Goal: Task Accomplishment & Management: Manage account settings

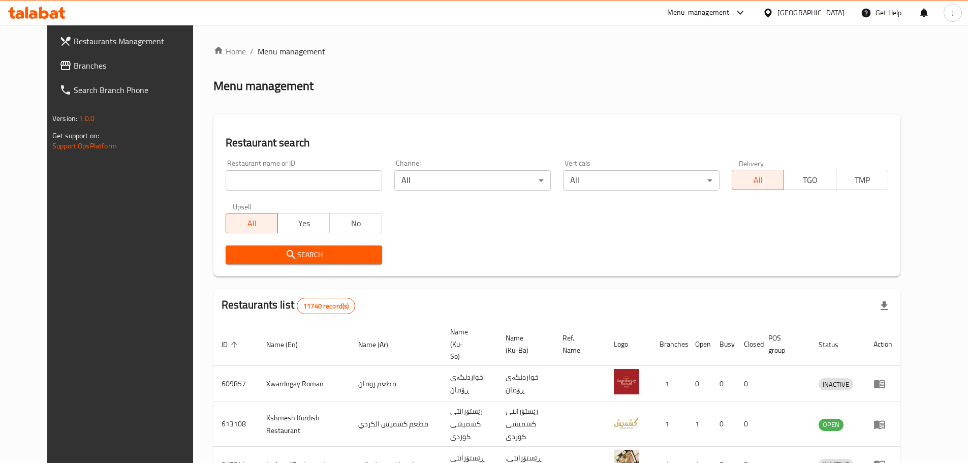
click at [287, 172] on input "search" at bounding box center [304, 180] width 157 height 20
paste input "643898"
type input "643898"
click button "Search" at bounding box center [304, 255] width 157 height 19
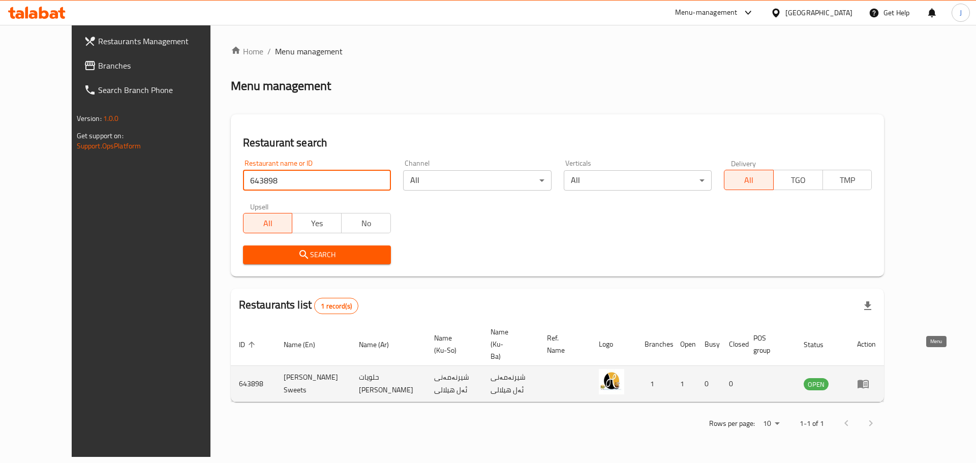
click at [867, 382] on icon "enhanced table" at bounding box center [866, 384] width 4 height 4
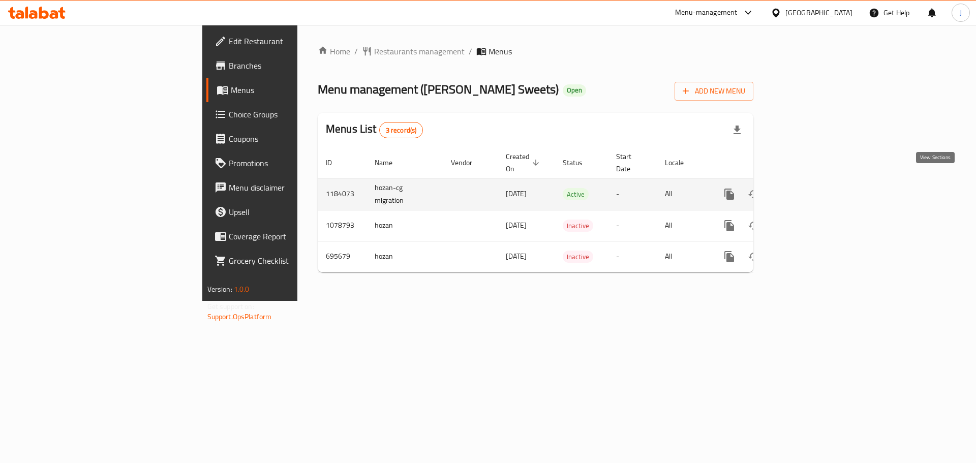
click at [809, 188] on icon "enhanced table" at bounding box center [803, 194] width 12 height 12
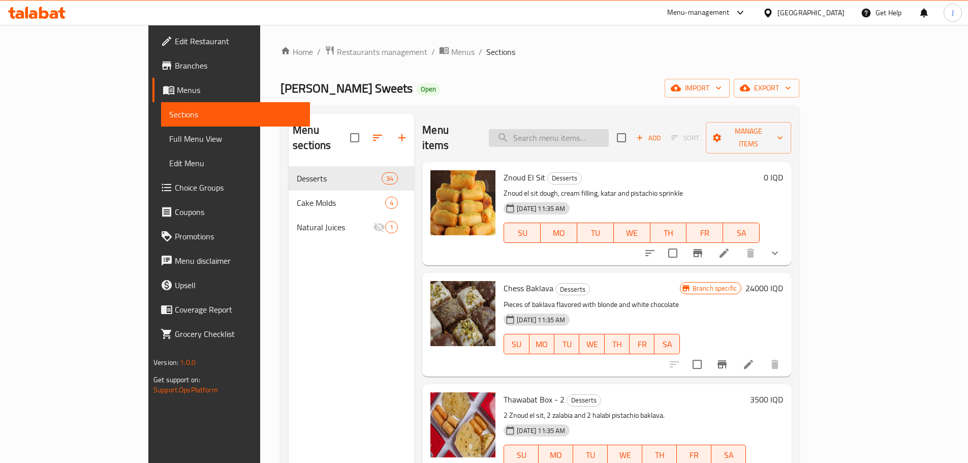
click at [597, 129] on input "search" at bounding box center [549, 138] width 120 height 18
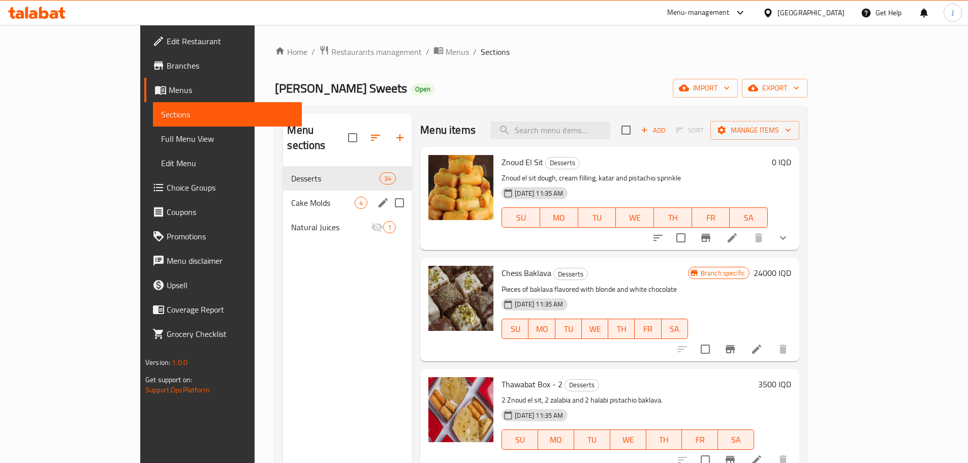
click at [283, 195] on div "Cake Molds 4" at bounding box center [347, 203] width 129 height 24
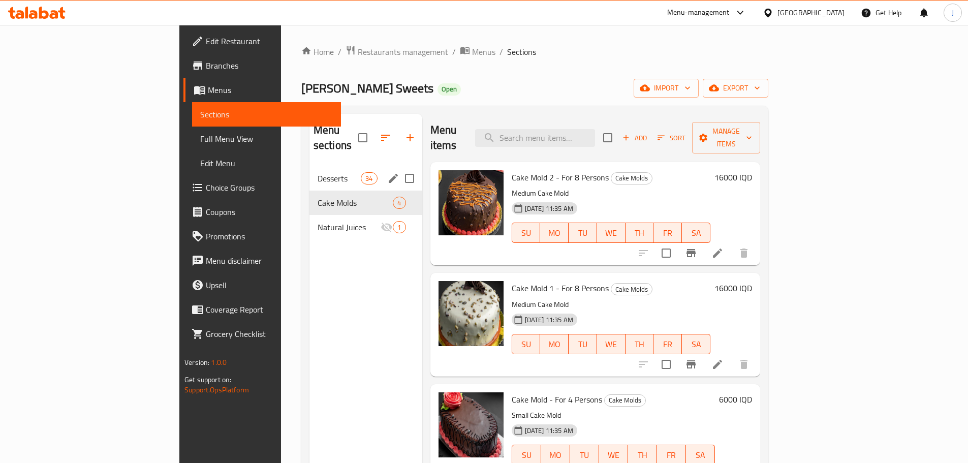
click at [310, 169] on div "Desserts 34" at bounding box center [366, 178] width 113 height 24
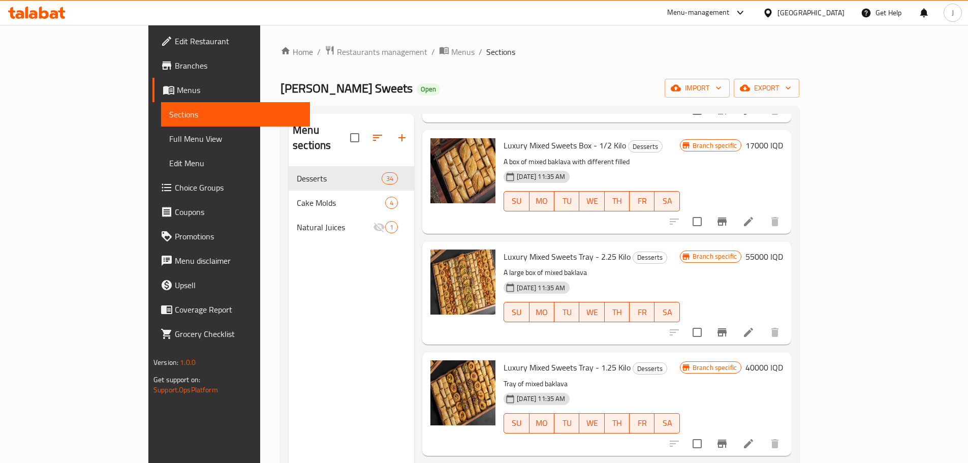
scroll to position [610, 0]
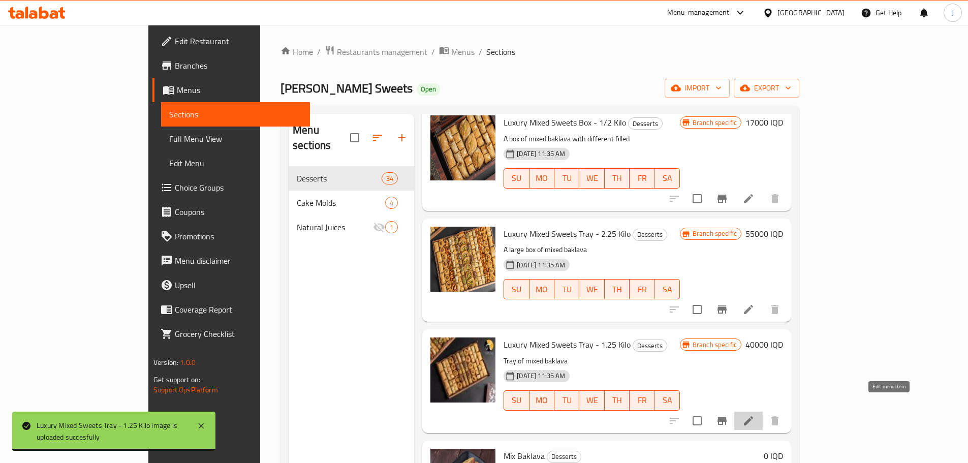
click at [755, 415] on icon at bounding box center [749, 421] width 12 height 12
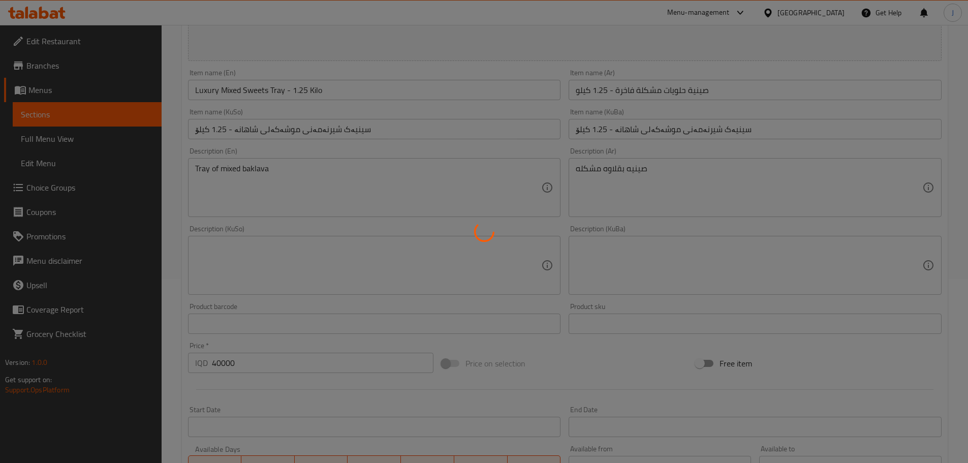
scroll to position [305, 0]
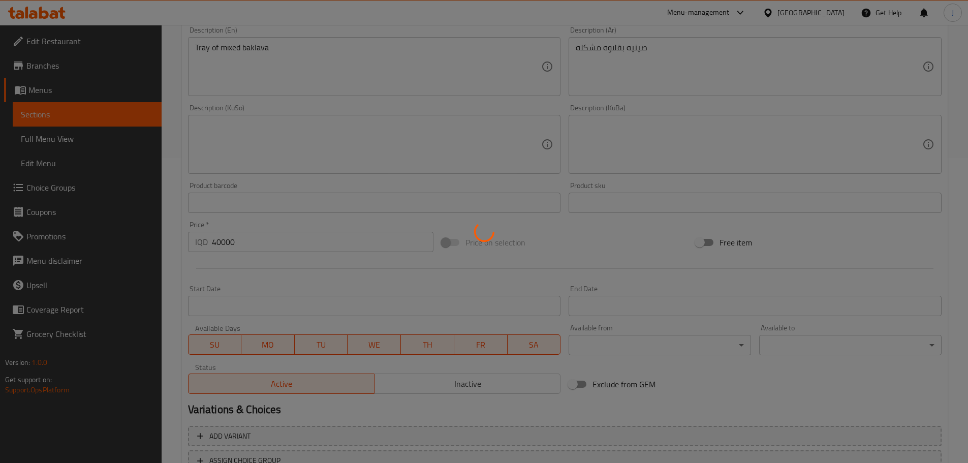
click at [221, 241] on div at bounding box center [484, 231] width 968 height 463
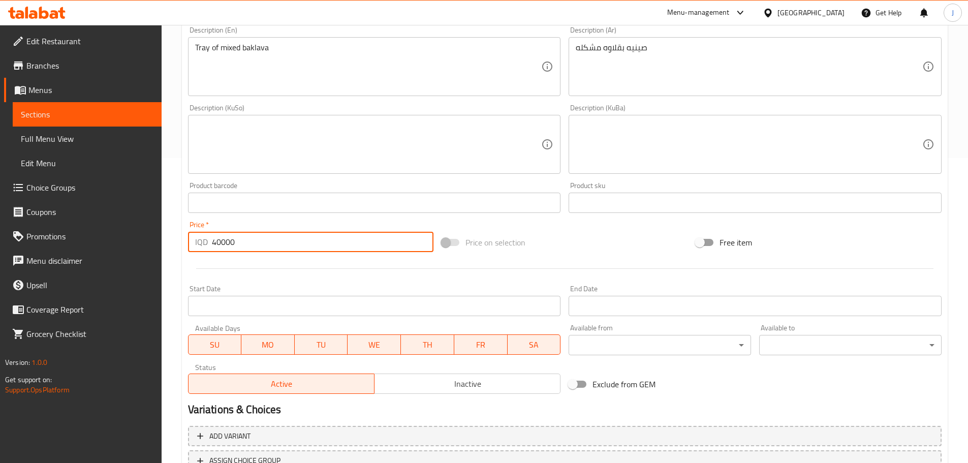
click at [220, 242] on input "40000" at bounding box center [323, 242] width 222 height 20
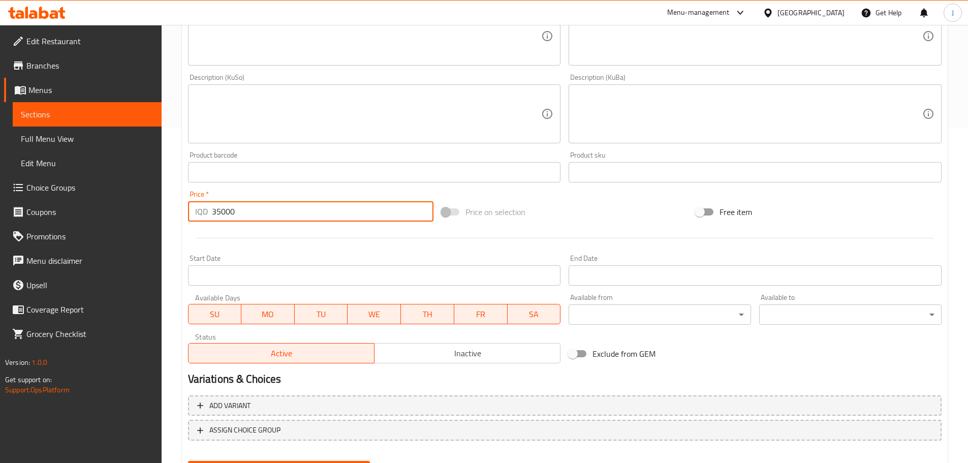
scroll to position [387, 0]
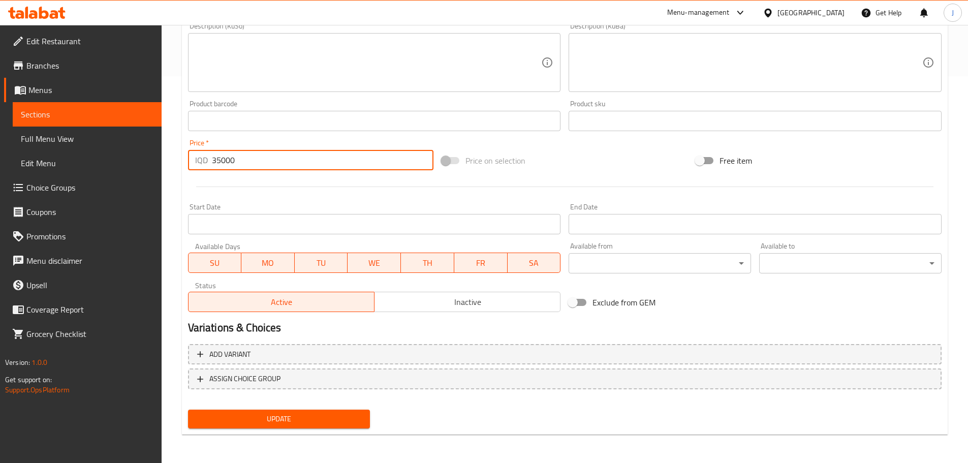
type input "35000"
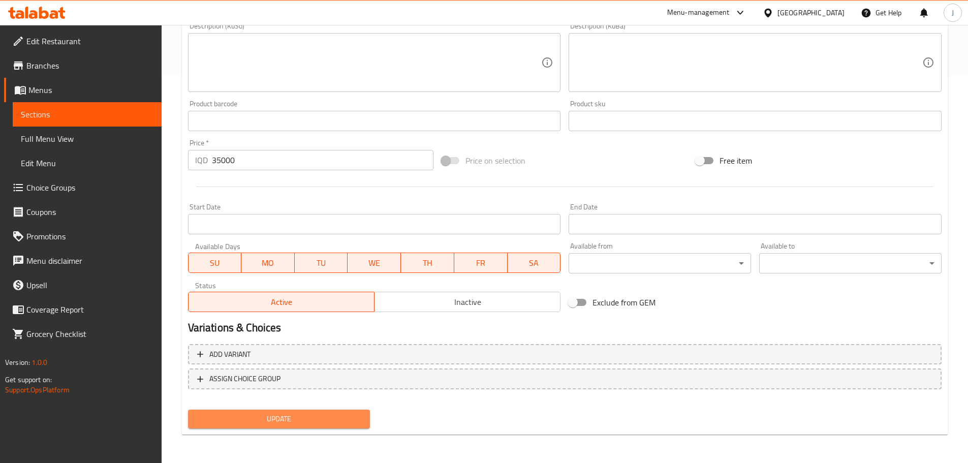
click at [267, 424] on span "Update" at bounding box center [279, 419] width 166 height 13
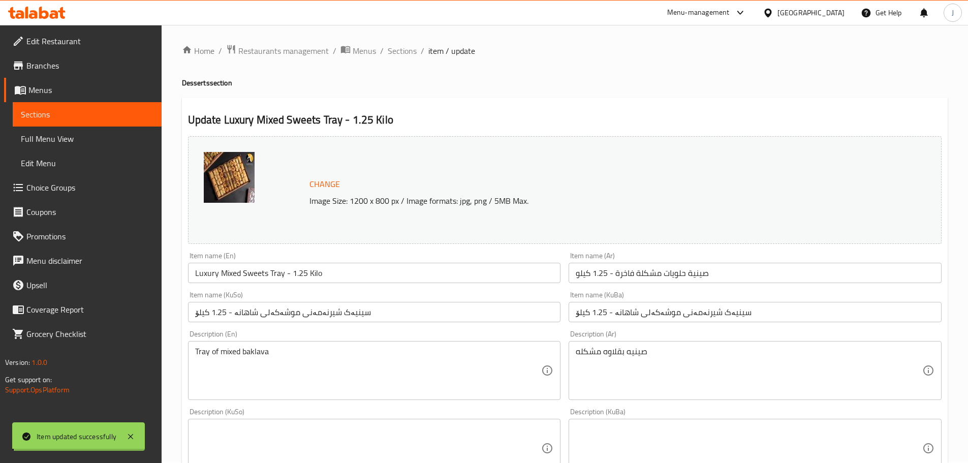
scroll to position [0, 0]
click at [401, 54] on span "Sections" at bounding box center [402, 52] width 29 height 12
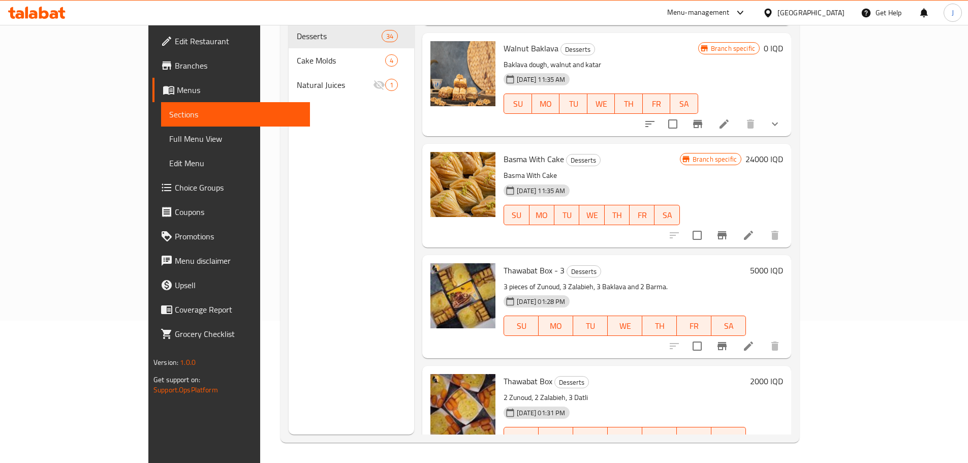
scroll to position [3120, 0]
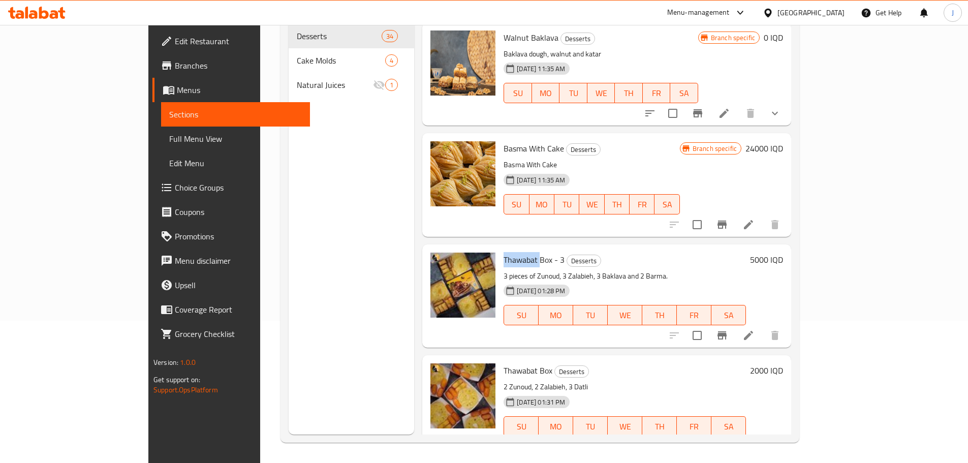
drag, startPoint x: 467, startPoint y: 234, endPoint x: 504, endPoint y: 230, distance: 37.3
click at [504, 252] on span "Thawabat Box - 3" at bounding box center [534, 259] width 61 height 15
copy span "Thawabat"
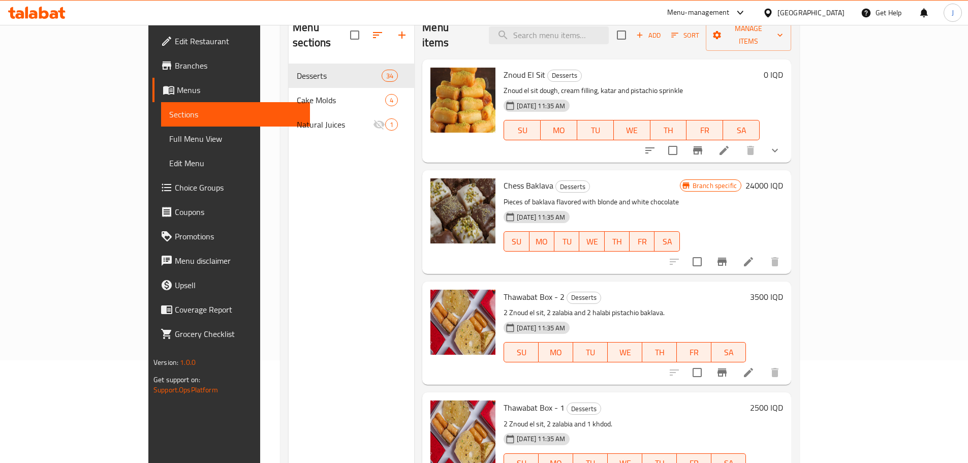
scroll to position [0, 0]
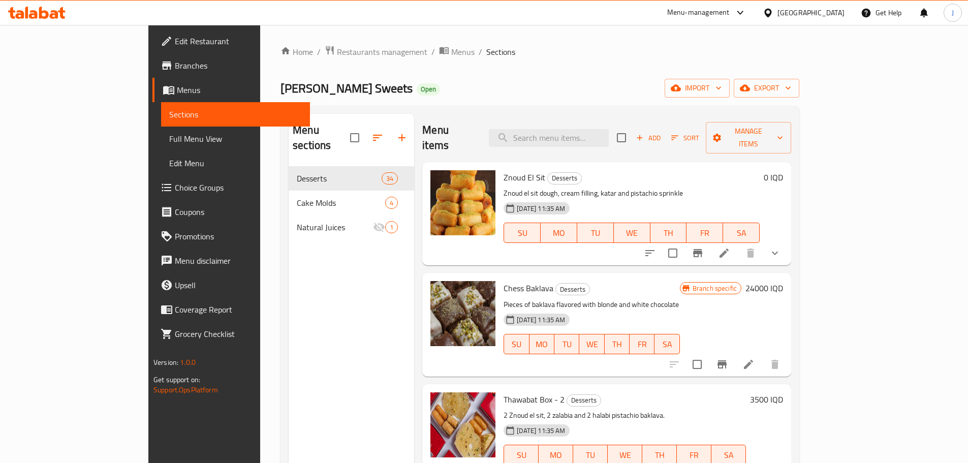
click at [702, 162] on div "Znoud El Sit Desserts Znoud el sit dough, cream filling, katar and pistachio sp…" at bounding box center [606, 213] width 369 height 103
click at [571, 132] on input "search" at bounding box center [549, 138] width 120 height 18
paste input "Thawabat"
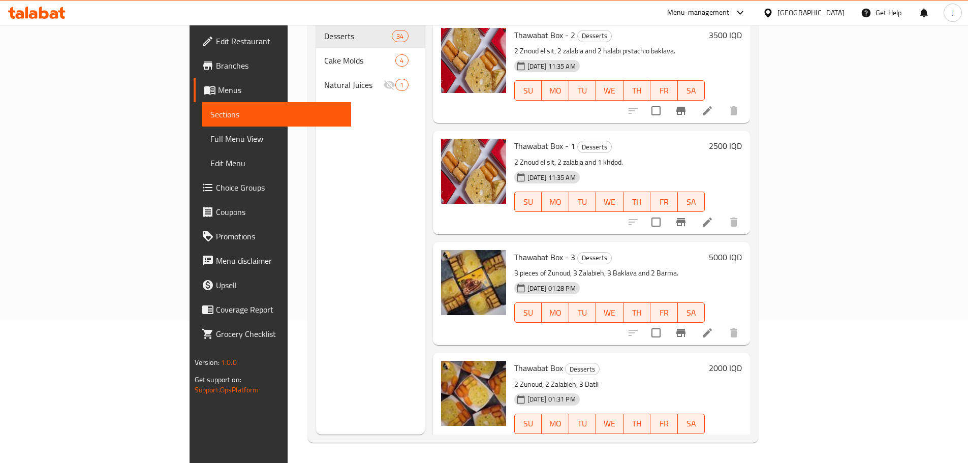
type input "Thawabat"
click at [722, 215] on li at bounding box center [707, 222] width 28 height 18
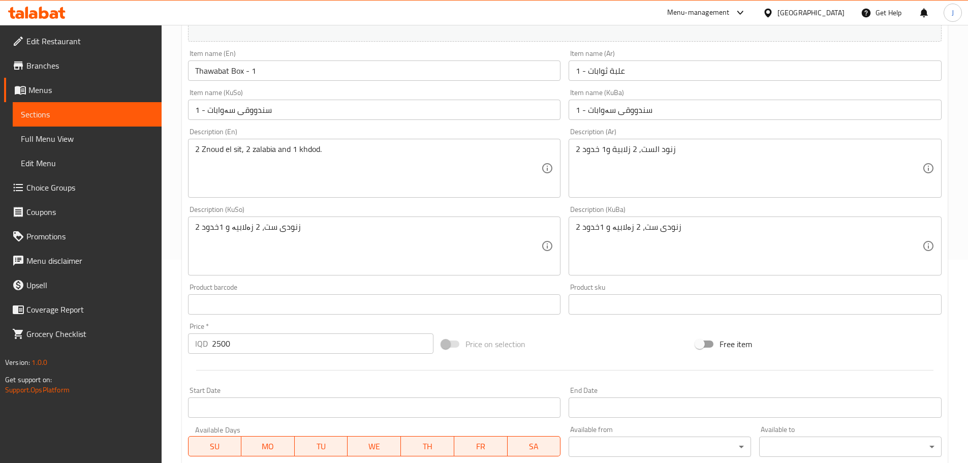
scroll to position [387, 0]
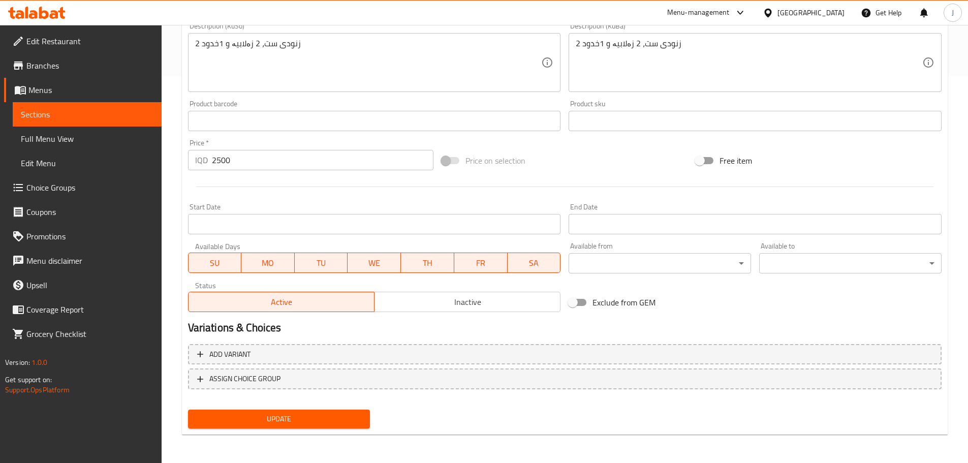
click at [493, 306] on span "Inactive" at bounding box center [468, 302] width 178 height 15
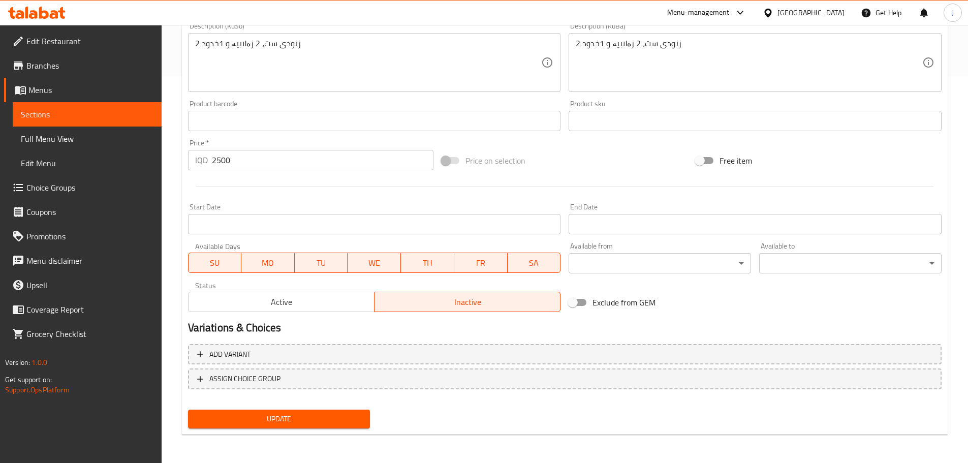
click at [305, 421] on span "Update" at bounding box center [279, 419] width 166 height 13
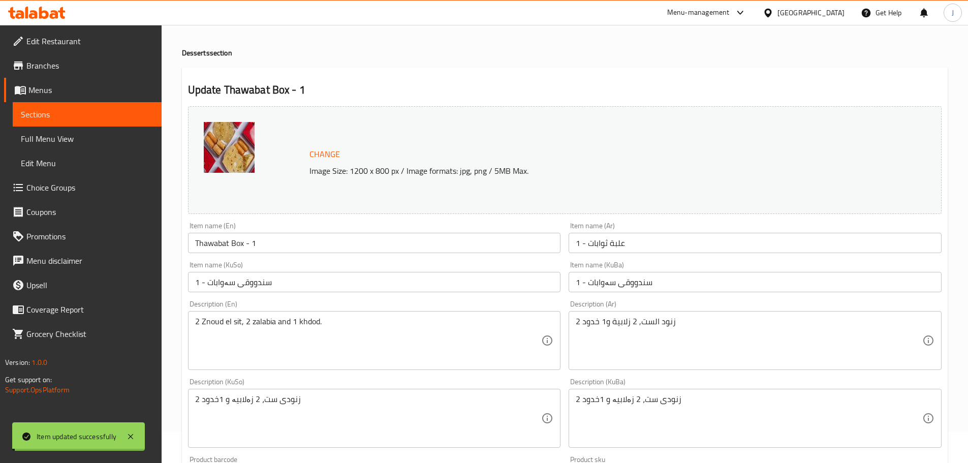
scroll to position [0, 0]
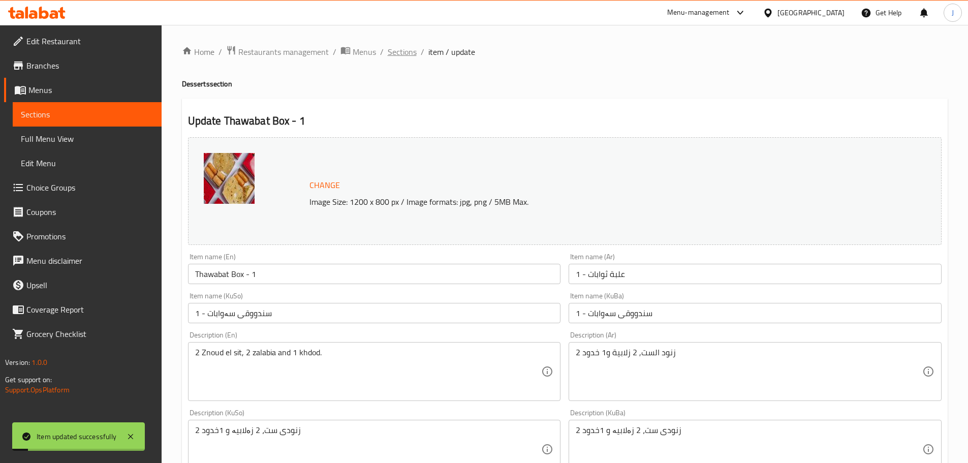
click at [410, 58] on span "Sections" at bounding box center [402, 52] width 29 height 12
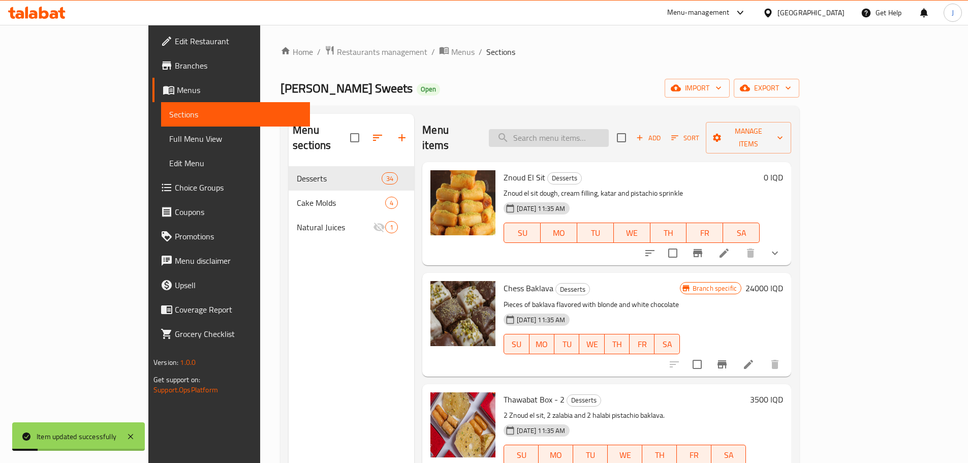
click at [567, 129] on input "search" at bounding box center [549, 138] width 120 height 18
paste input "Thawabat"
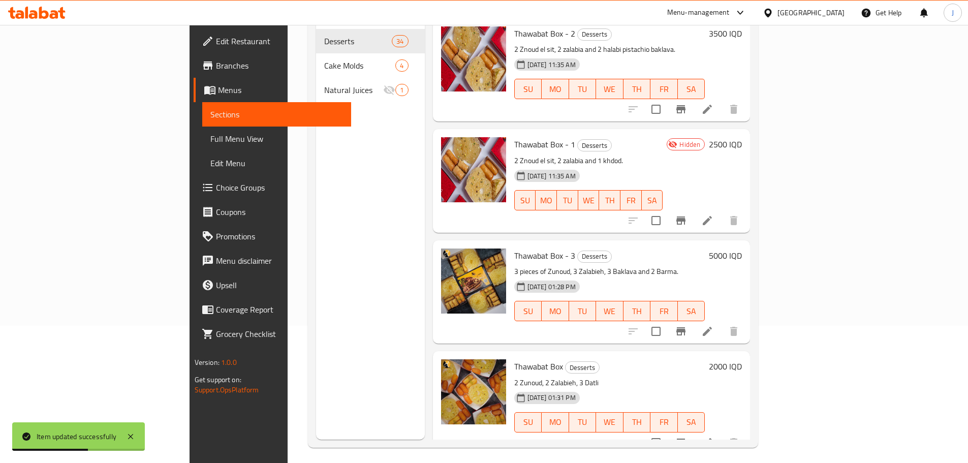
scroll to position [142, 0]
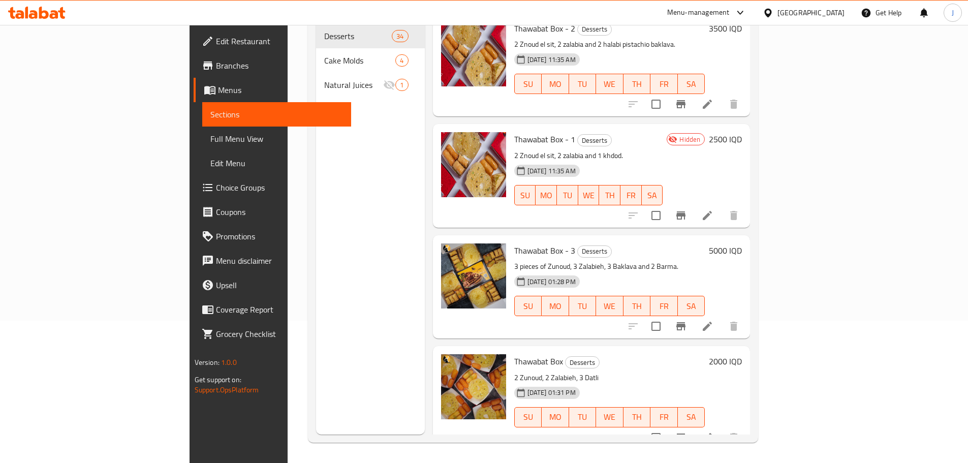
type input "Thawabat"
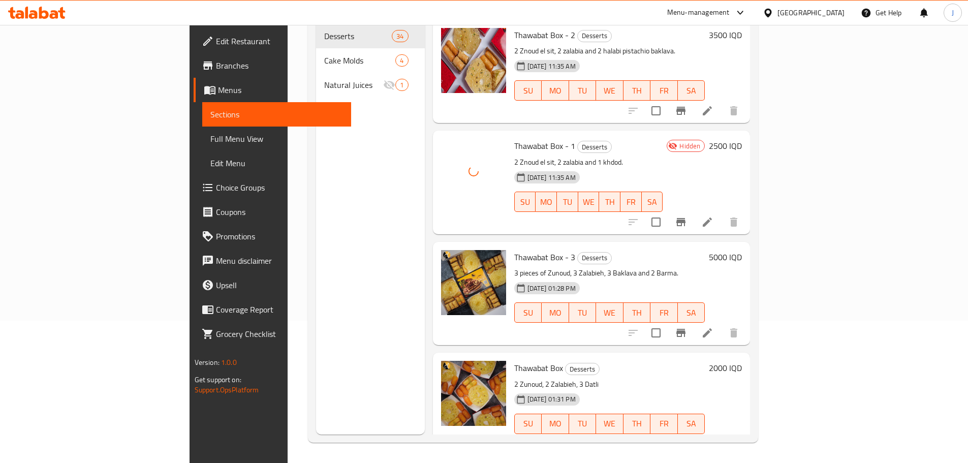
click at [714, 216] on icon at bounding box center [708, 222] width 12 height 12
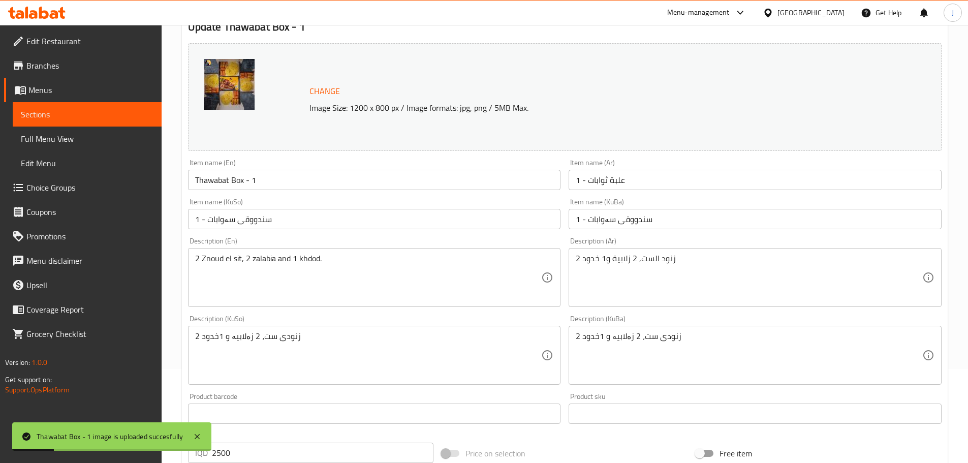
scroll to position [102, 0]
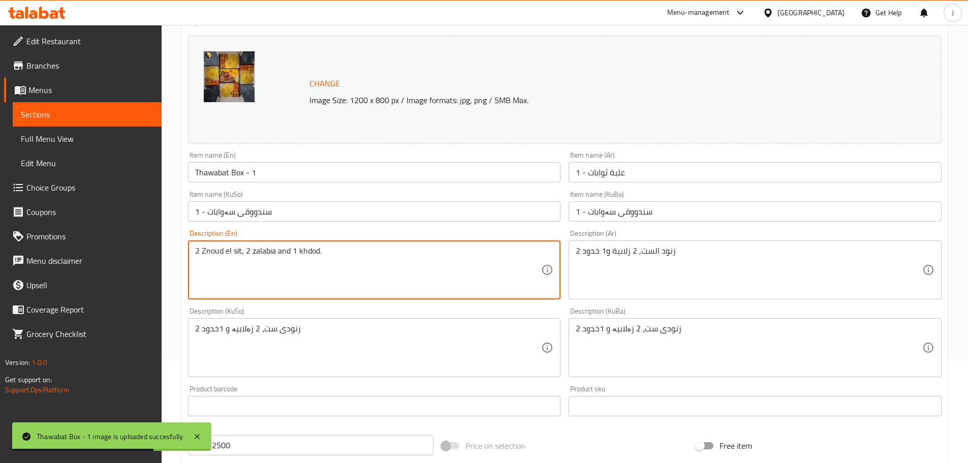
drag, startPoint x: 200, startPoint y: 253, endPoint x: 185, endPoint y: 253, distance: 15.8
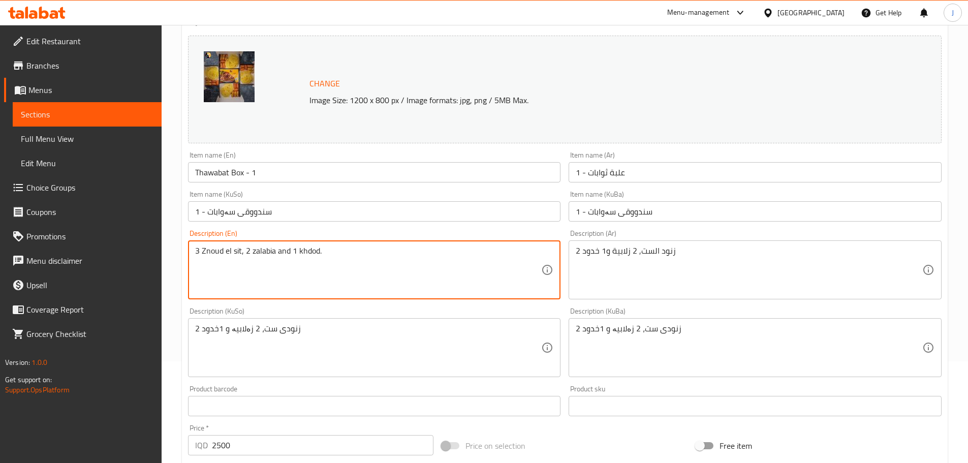
drag, startPoint x: 292, startPoint y: 251, endPoint x: 350, endPoint y: 250, distance: 58.0
click at [350, 250] on textarea "3 Znoud el sit, 2 zalabia and 1 khdod." at bounding box center [368, 270] width 347 height 48
type textarea "3 Znoud el sit, 2 zalabia and 3 Dateli"
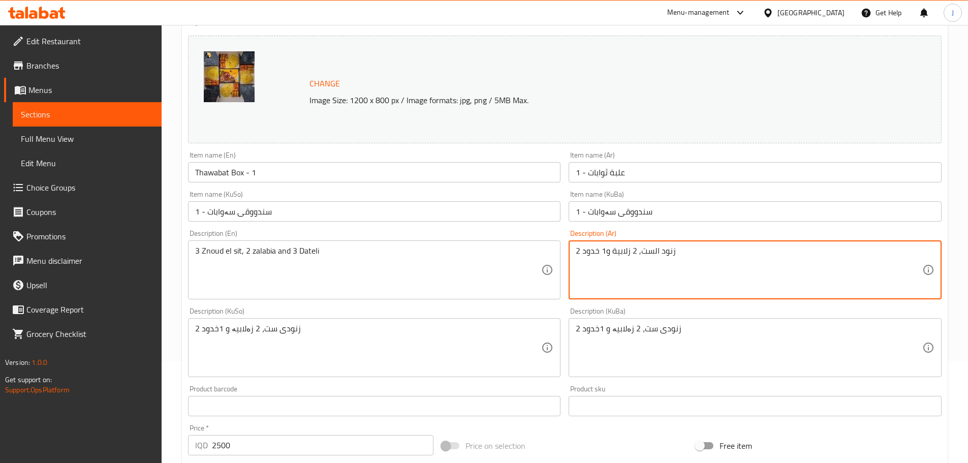
drag, startPoint x: 605, startPoint y: 250, endPoint x: 567, endPoint y: 252, distance: 37.7
click at [567, 252] on div "Description (Ar) 2 زنود الست, 2 زلابية و1 خدود Description (Ar)" at bounding box center [755, 265] width 381 height 78
click at [582, 249] on textarea "2 زنود الست, 2 زلابية و1 خدود" at bounding box center [749, 270] width 347 height 48
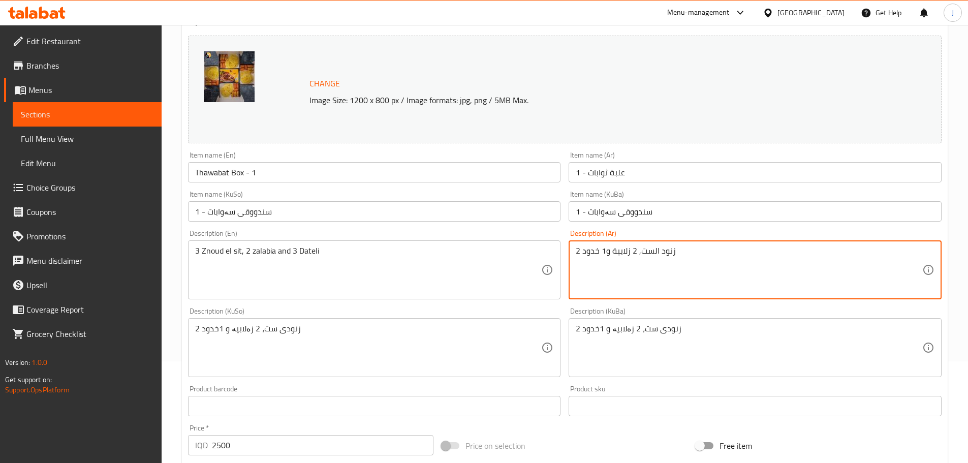
click at [582, 249] on textarea "2 زنود الست, 2 زلابية و1 خدود" at bounding box center [749, 270] width 347 height 48
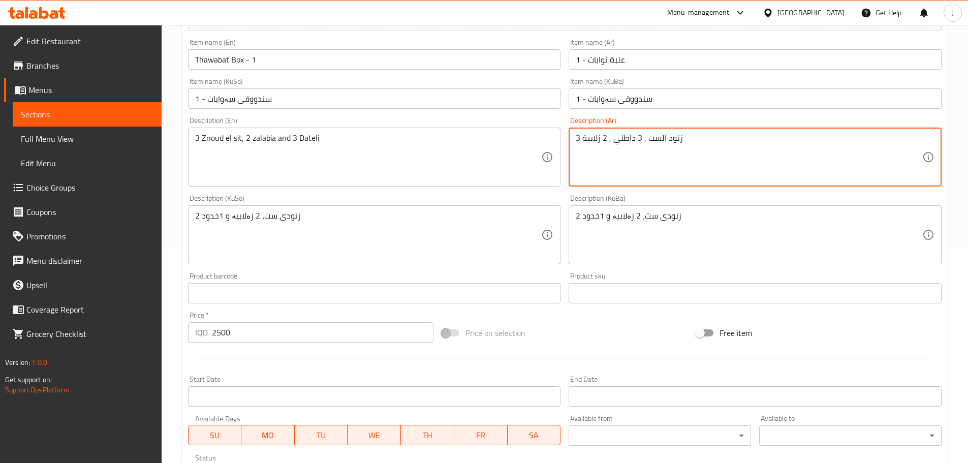
scroll to position [387, 0]
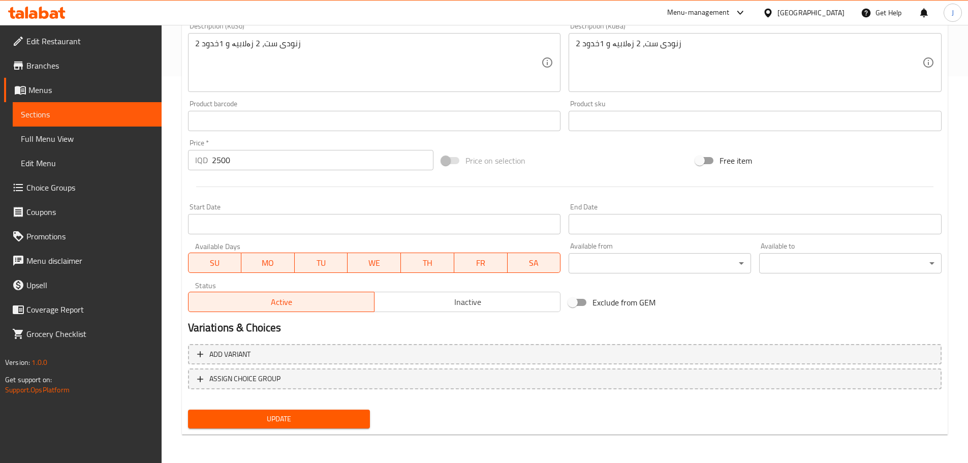
type textarea "3 زنود الست , 3 داطلي , 2 زلابية"
click at [264, 421] on span "Update" at bounding box center [279, 419] width 166 height 13
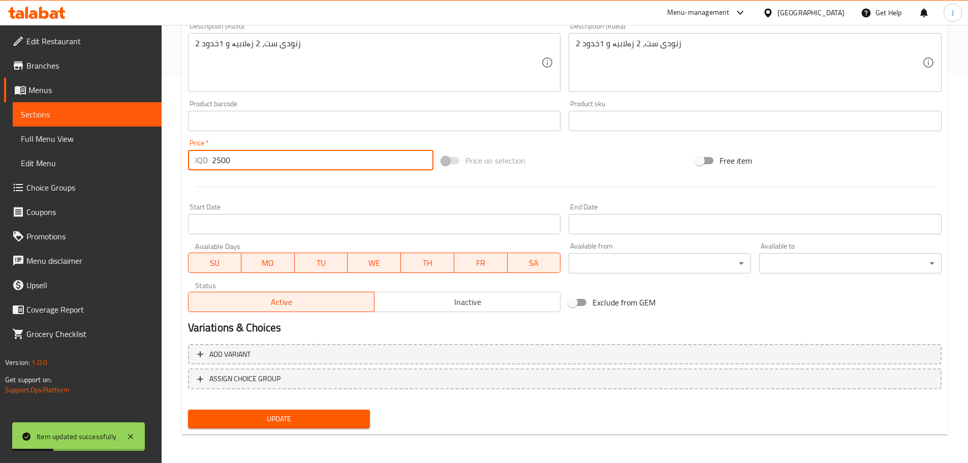
click at [232, 163] on input "2500" at bounding box center [323, 160] width 222 height 20
type input "3000"
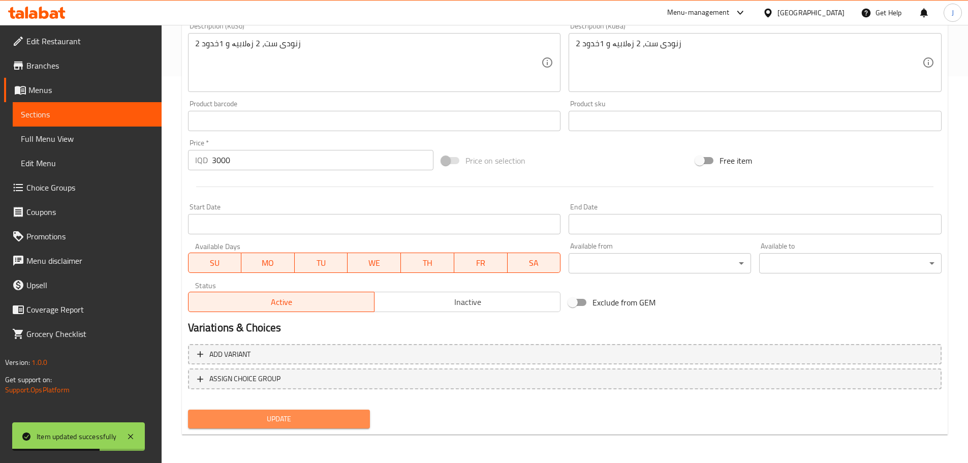
click at [244, 427] on button "Update" at bounding box center [279, 419] width 183 height 19
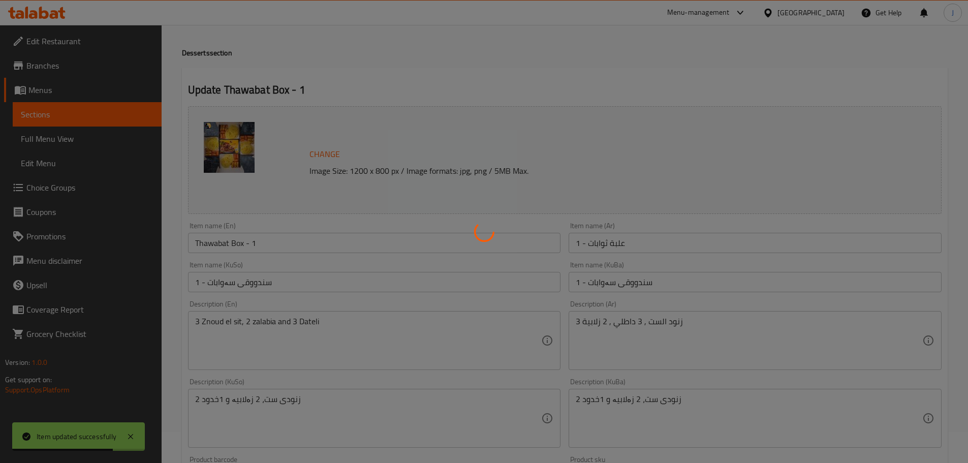
scroll to position [0, 0]
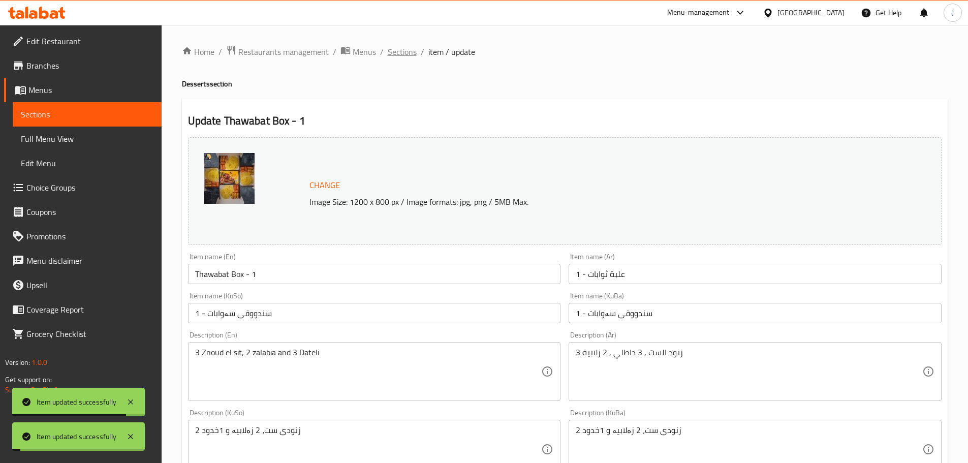
click at [390, 53] on span "Sections" at bounding box center [402, 52] width 29 height 12
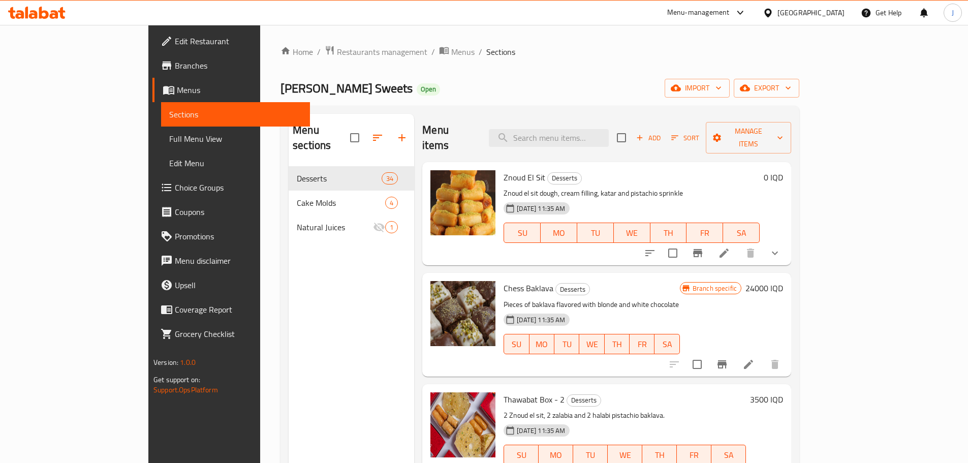
click at [541, 72] on div "Home / Restaurants management / Menus / Sections Al Hilaly Sweets Open import e…" at bounding box center [540, 315] width 519 height 540
click at [337, 58] on span "Restaurants management" at bounding box center [382, 52] width 90 height 12
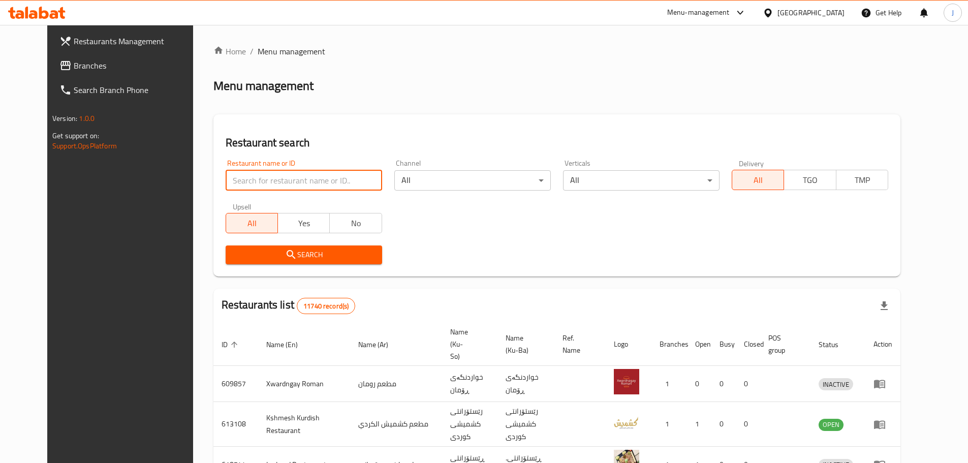
click at [336, 185] on input "search" at bounding box center [304, 180] width 157 height 20
type input "grano"
click at [287, 255] on span "Search" at bounding box center [304, 255] width 140 height 13
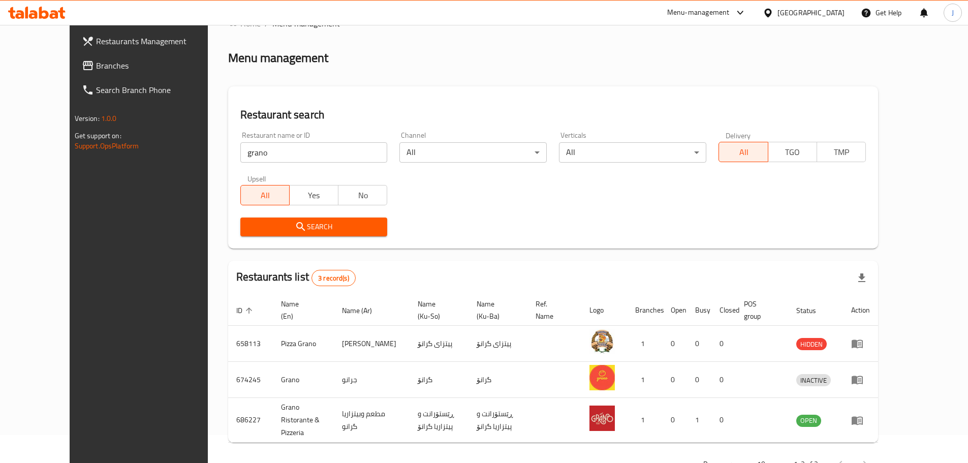
scroll to position [54, 0]
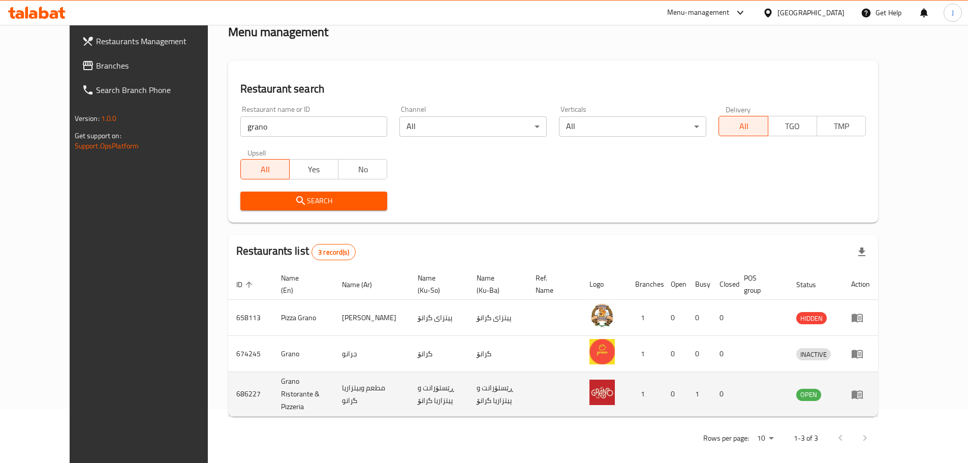
click at [870, 393] on link "enhanced table" at bounding box center [861, 394] width 19 height 12
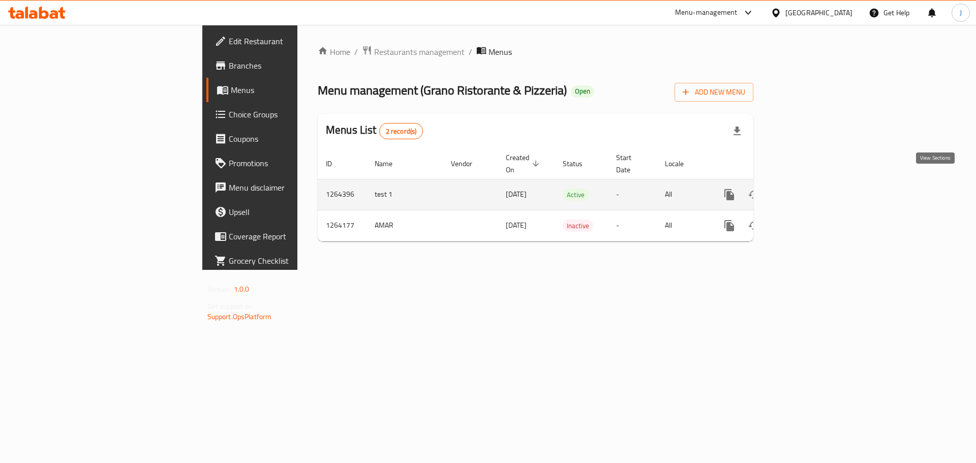
click at [809, 189] on icon "enhanced table" at bounding box center [803, 195] width 12 height 12
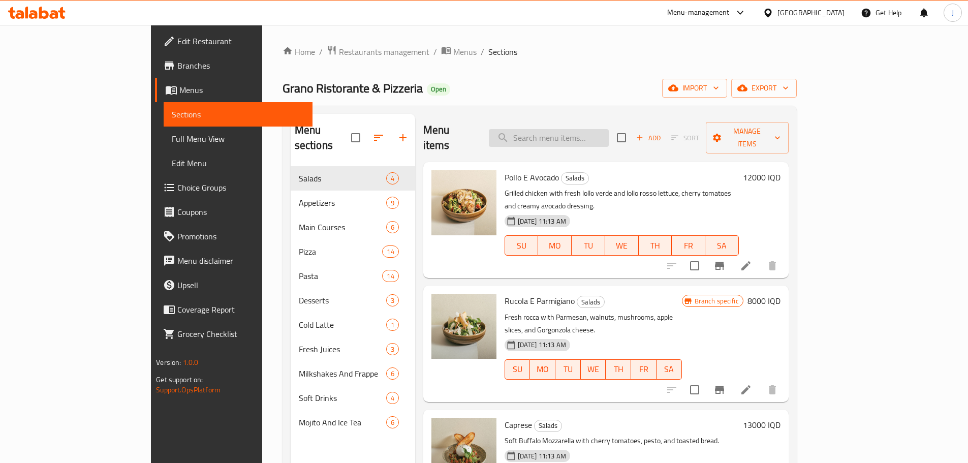
click at [591, 129] on input "search" at bounding box center [549, 138] width 120 height 18
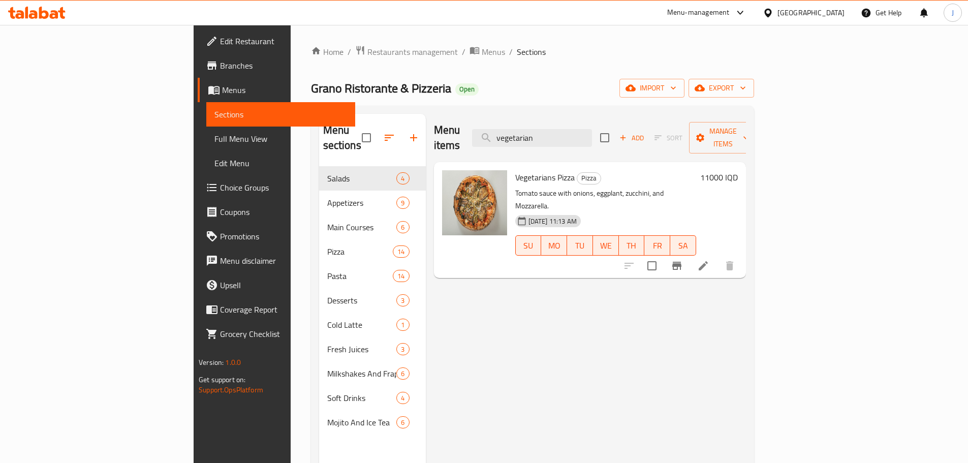
type input "vegetarian"
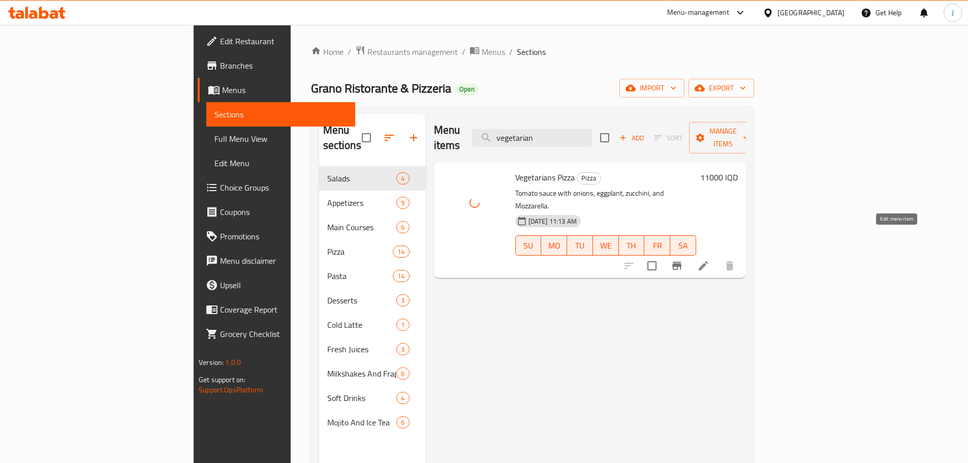
click at [710, 260] on icon at bounding box center [703, 266] width 12 height 12
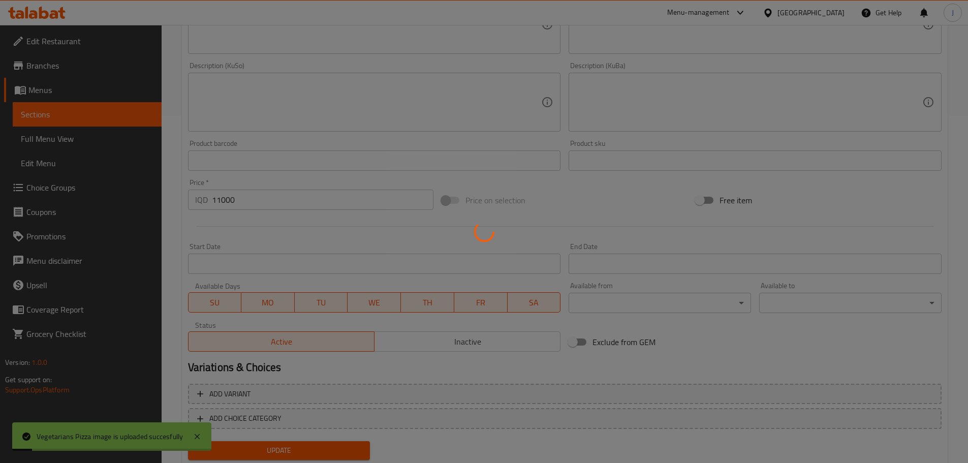
scroll to position [379, 0]
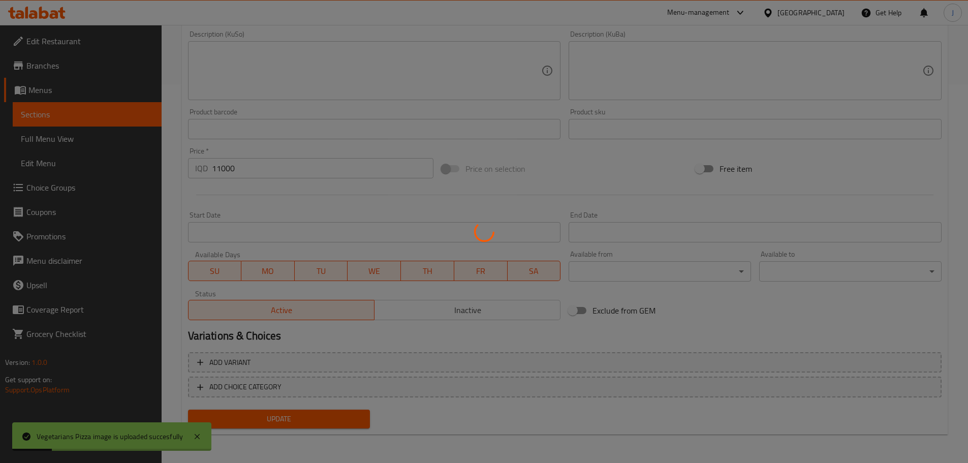
click at [228, 165] on div at bounding box center [484, 231] width 968 height 463
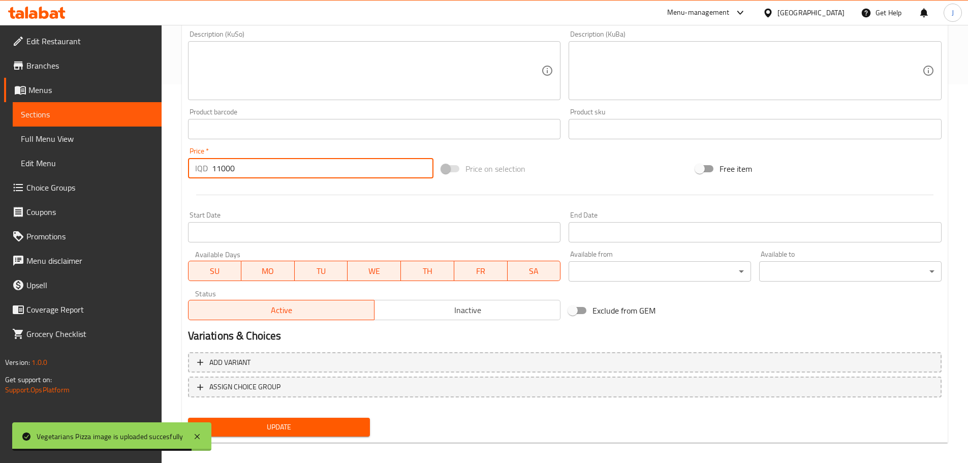
click at [242, 166] on input "11000" at bounding box center [323, 168] width 222 height 20
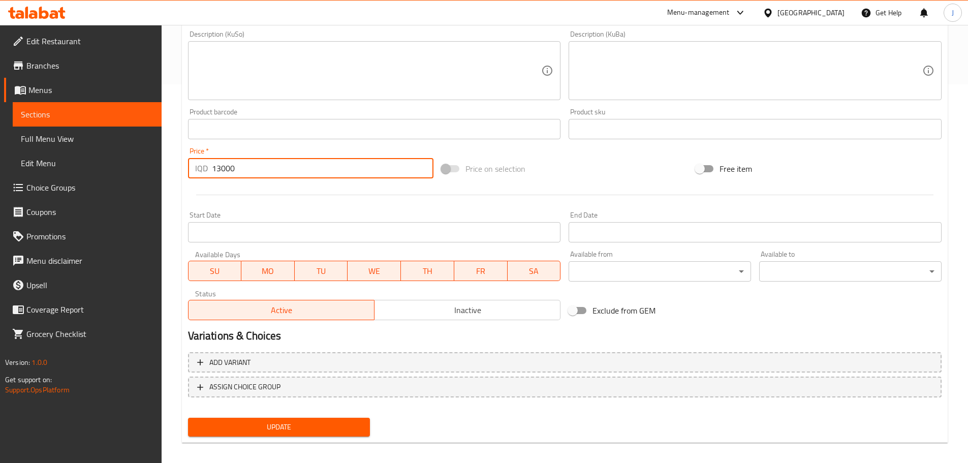
type input "13000"
click at [283, 421] on span "Update" at bounding box center [279, 427] width 166 height 13
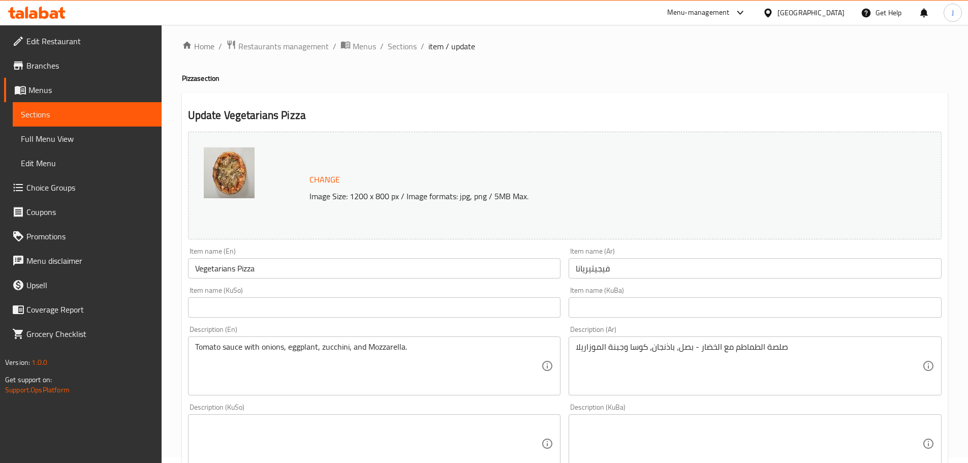
scroll to position [0, 0]
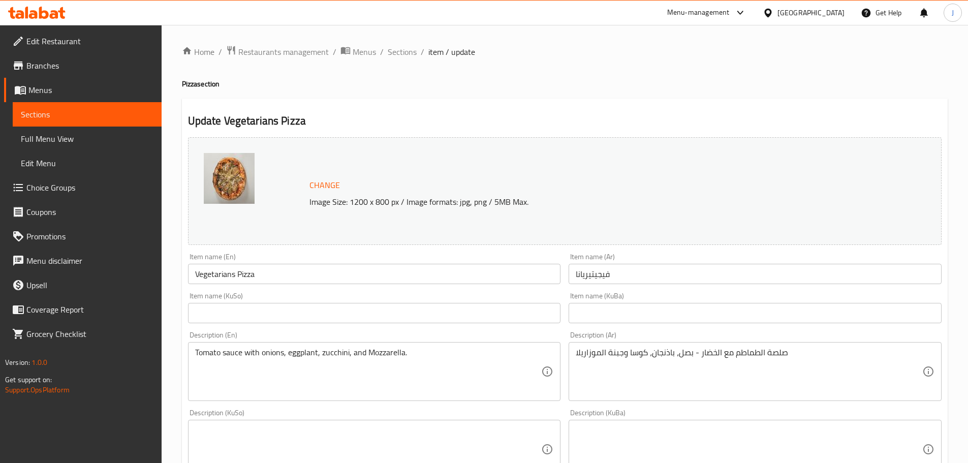
click at [730, 16] on div "Menu-management" at bounding box center [698, 13] width 63 height 12
click at [670, 69] on div "Agent Campaigns Center" at bounding box center [696, 68] width 77 height 11
